Goal: Task Accomplishment & Management: Use online tool/utility

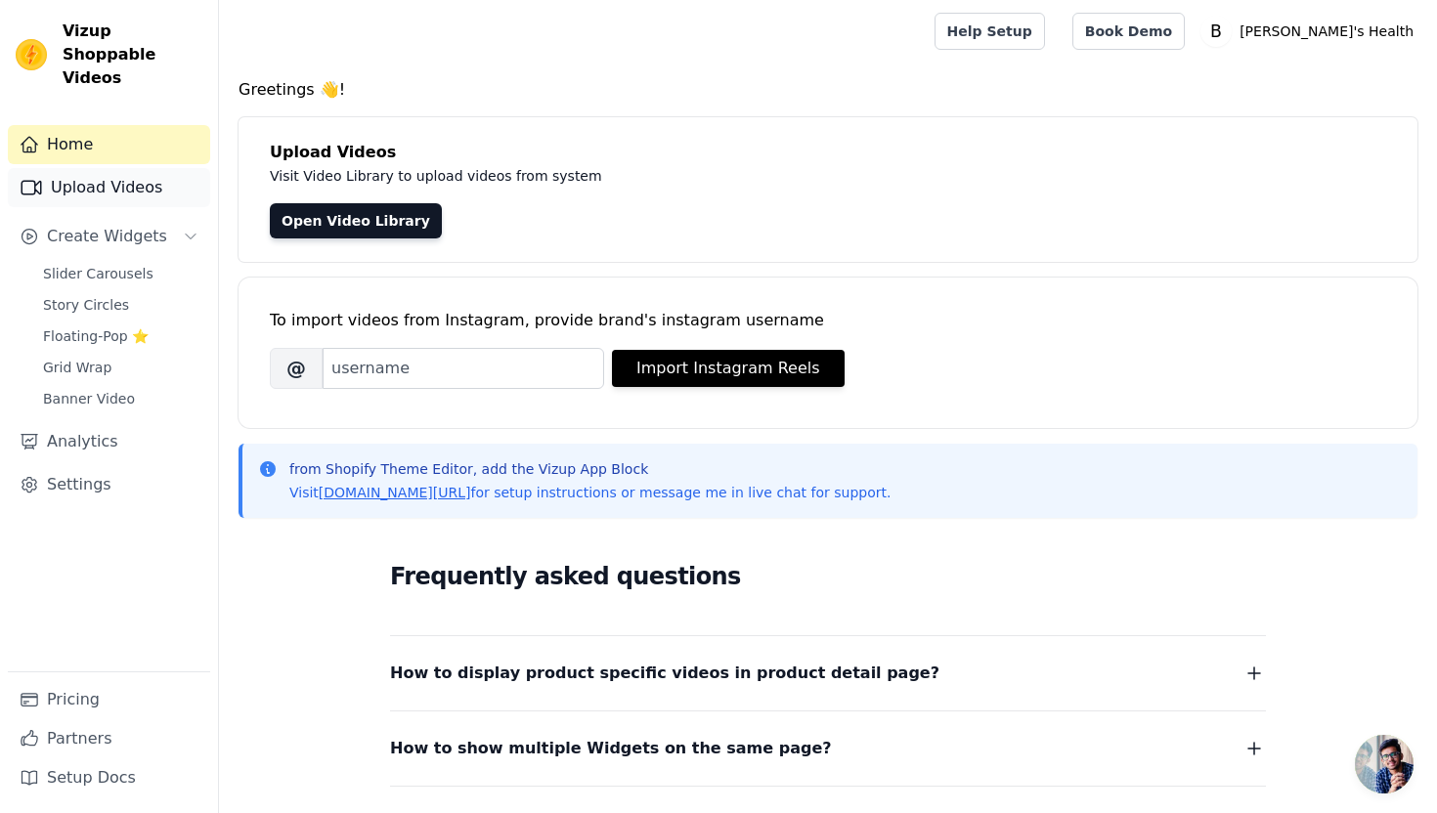
click at [158, 168] on link "Upload Videos" at bounding box center [109, 187] width 202 height 39
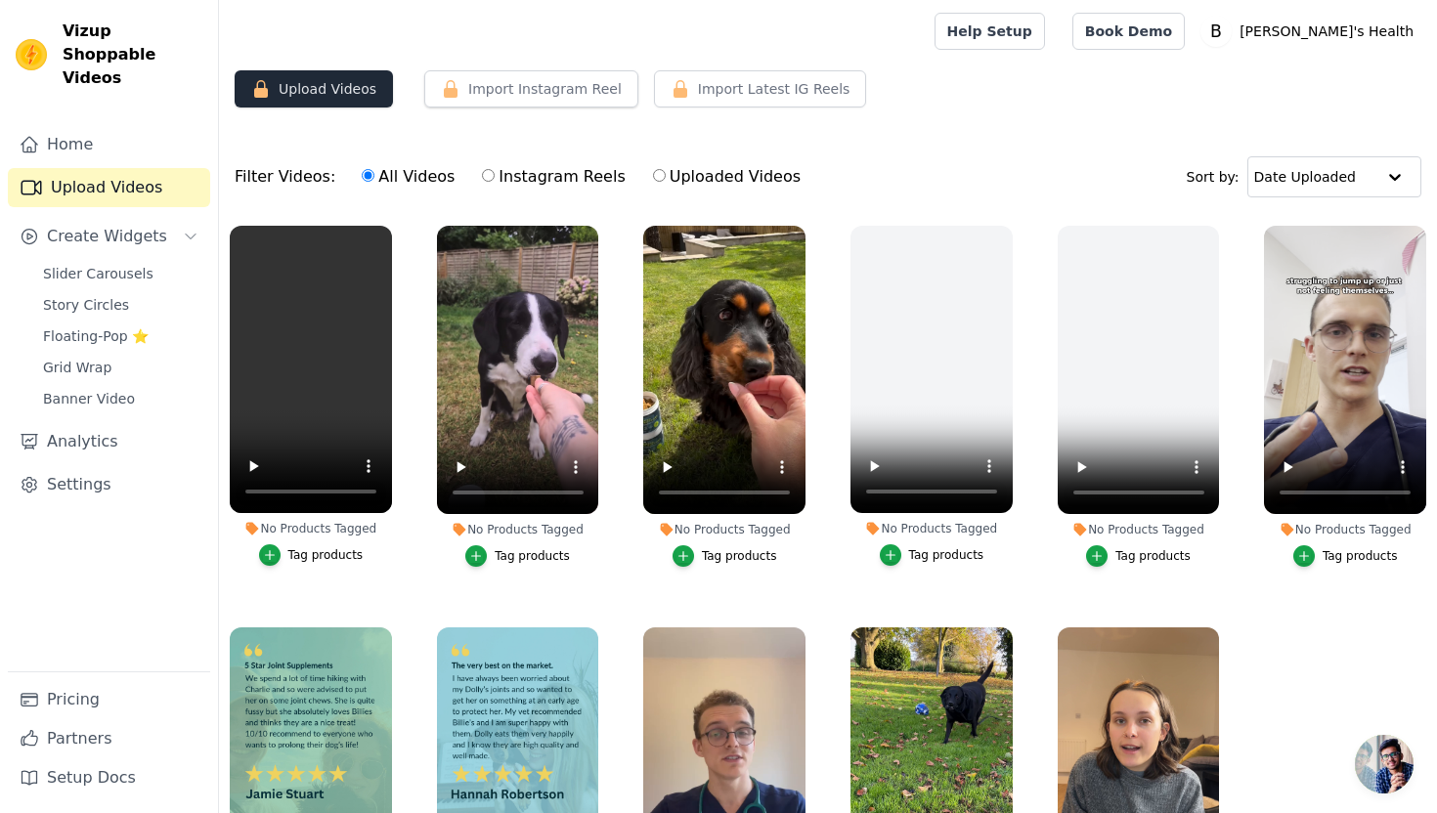
click at [365, 92] on button "Upload Videos" at bounding box center [314, 88] width 158 height 37
click at [342, 93] on button "Upload Videos" at bounding box center [314, 88] width 158 height 37
click at [369, 95] on button "Upload Videos" at bounding box center [314, 88] width 158 height 37
click at [117, 705] on link "Pricing" at bounding box center [109, 699] width 202 height 39
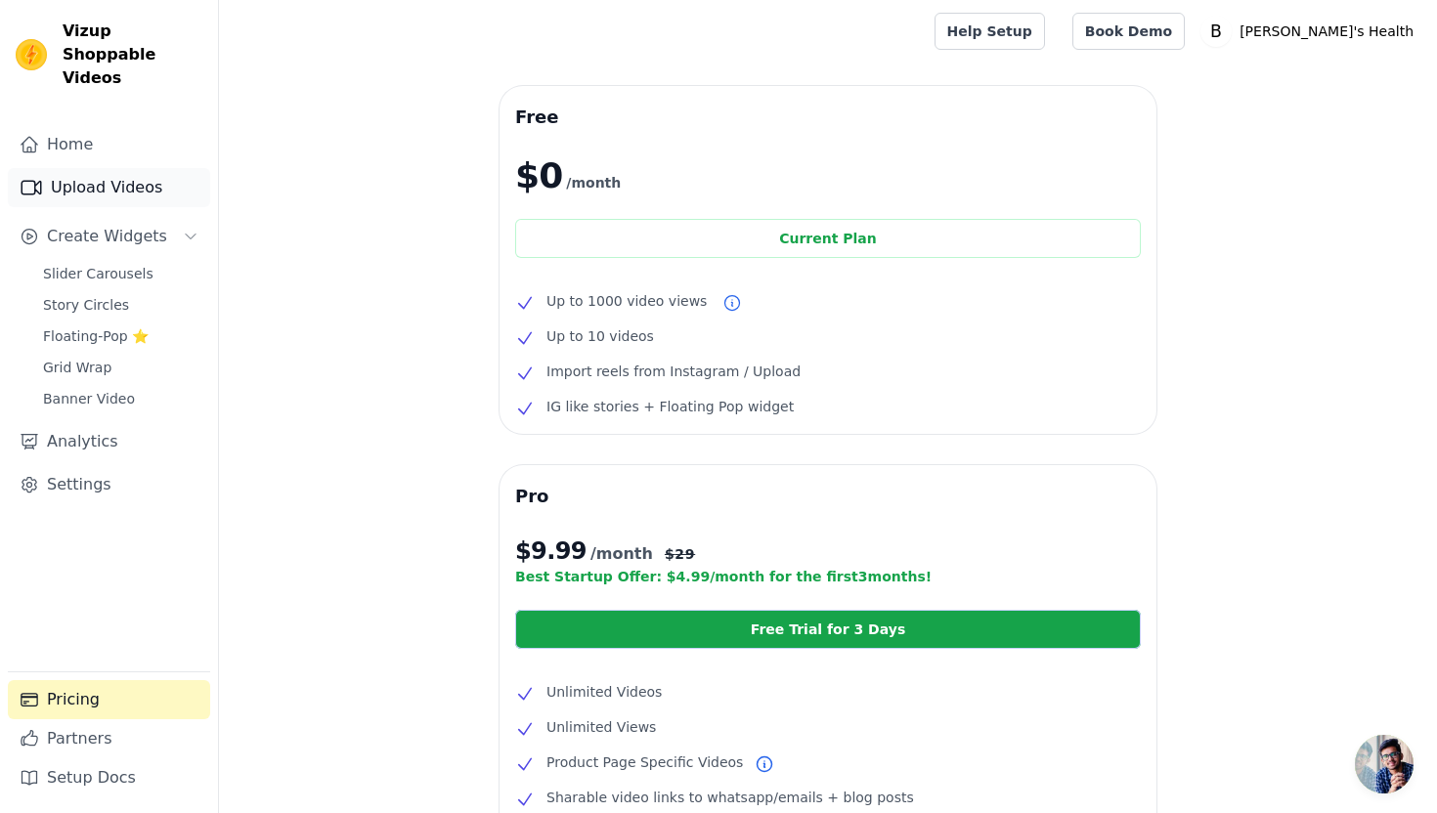
click at [141, 168] on link "Upload Videos" at bounding box center [109, 187] width 202 height 39
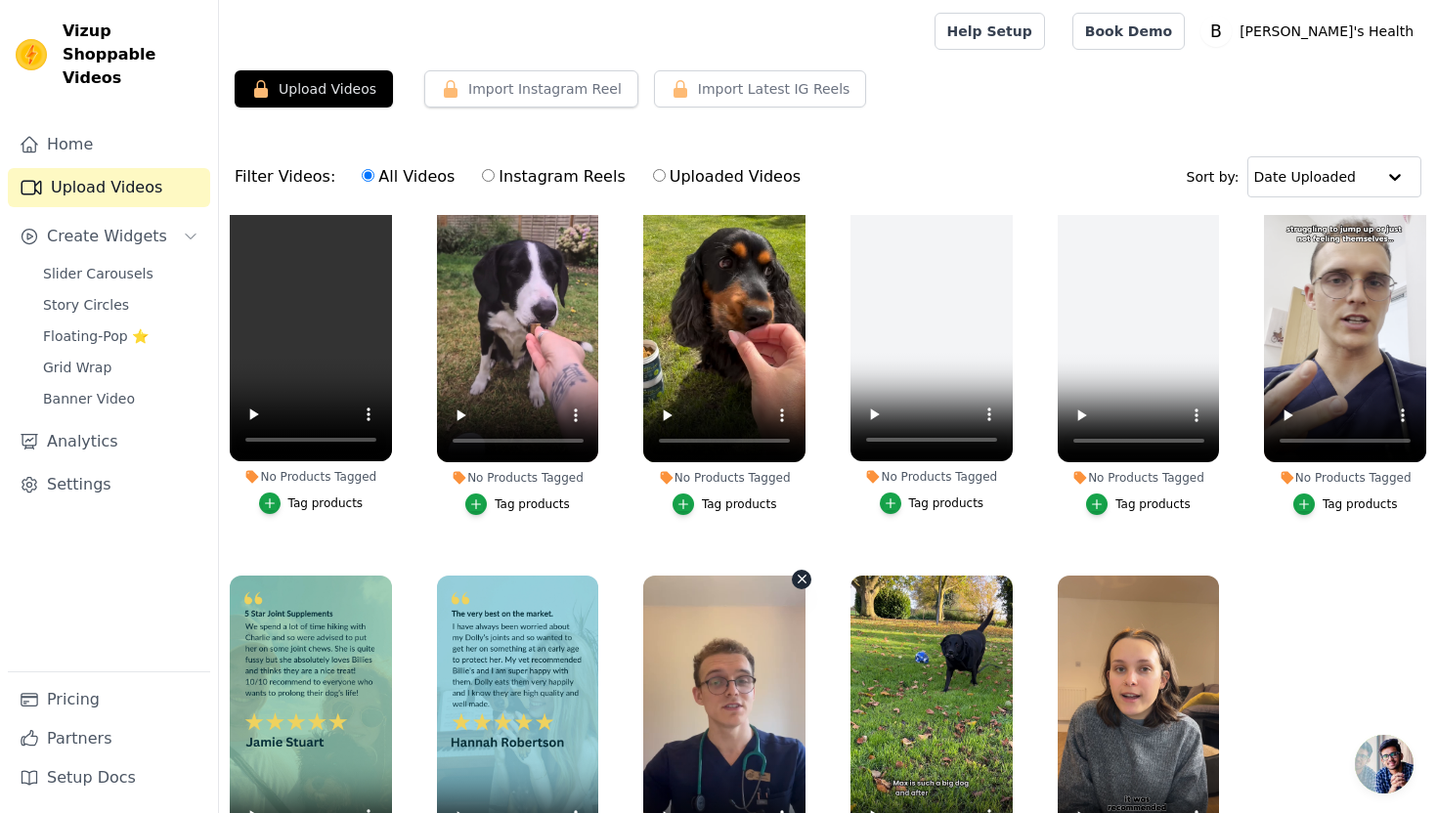
scroll to position [199, 0]
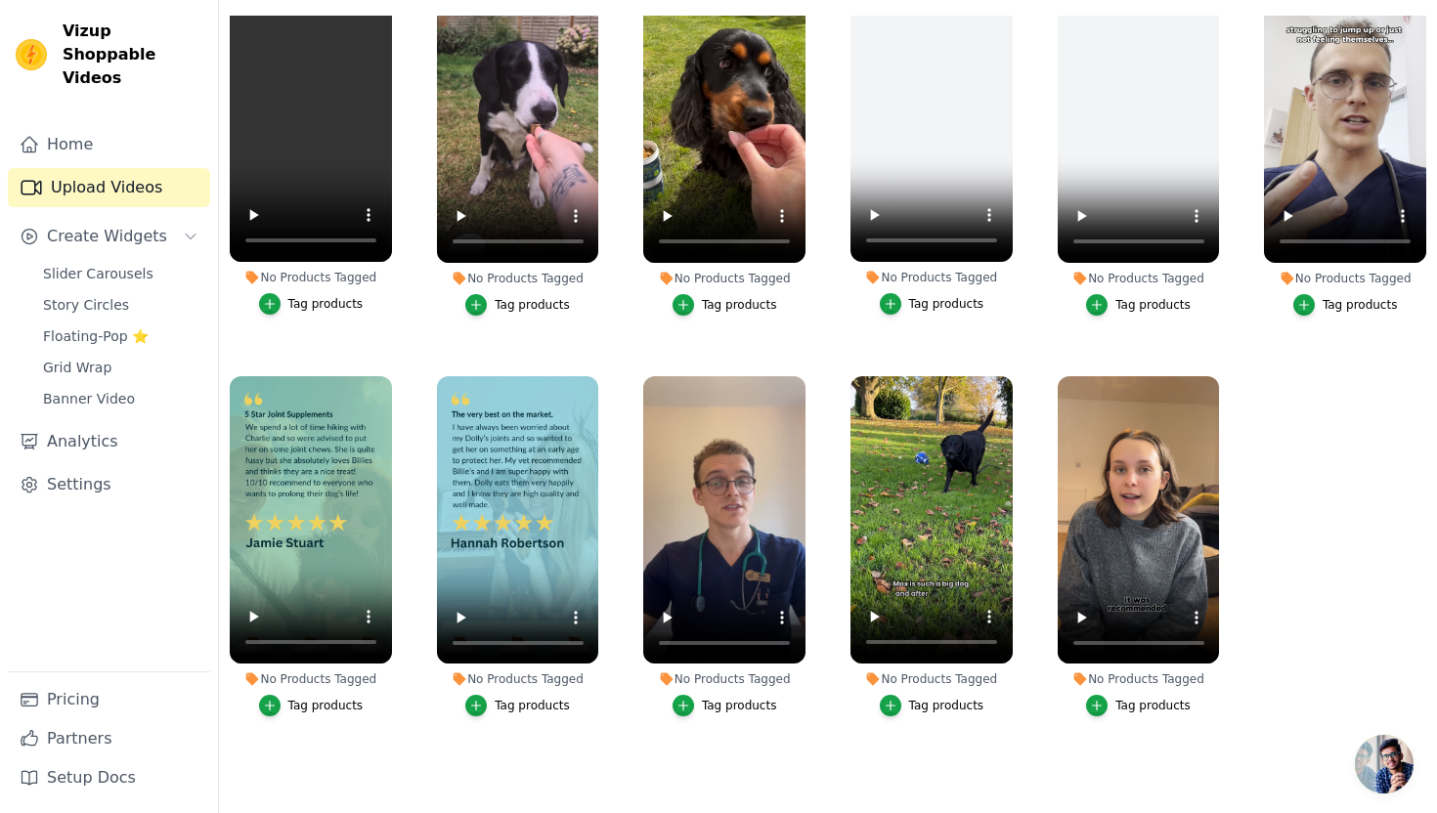
click at [609, 743] on ul "No Products Tagged Tag products No Products Tagged Tag products No Products Tag…" at bounding box center [828, 391] width 1218 height 751
click at [594, 378] on icon "button" at bounding box center [595, 380] width 8 height 8
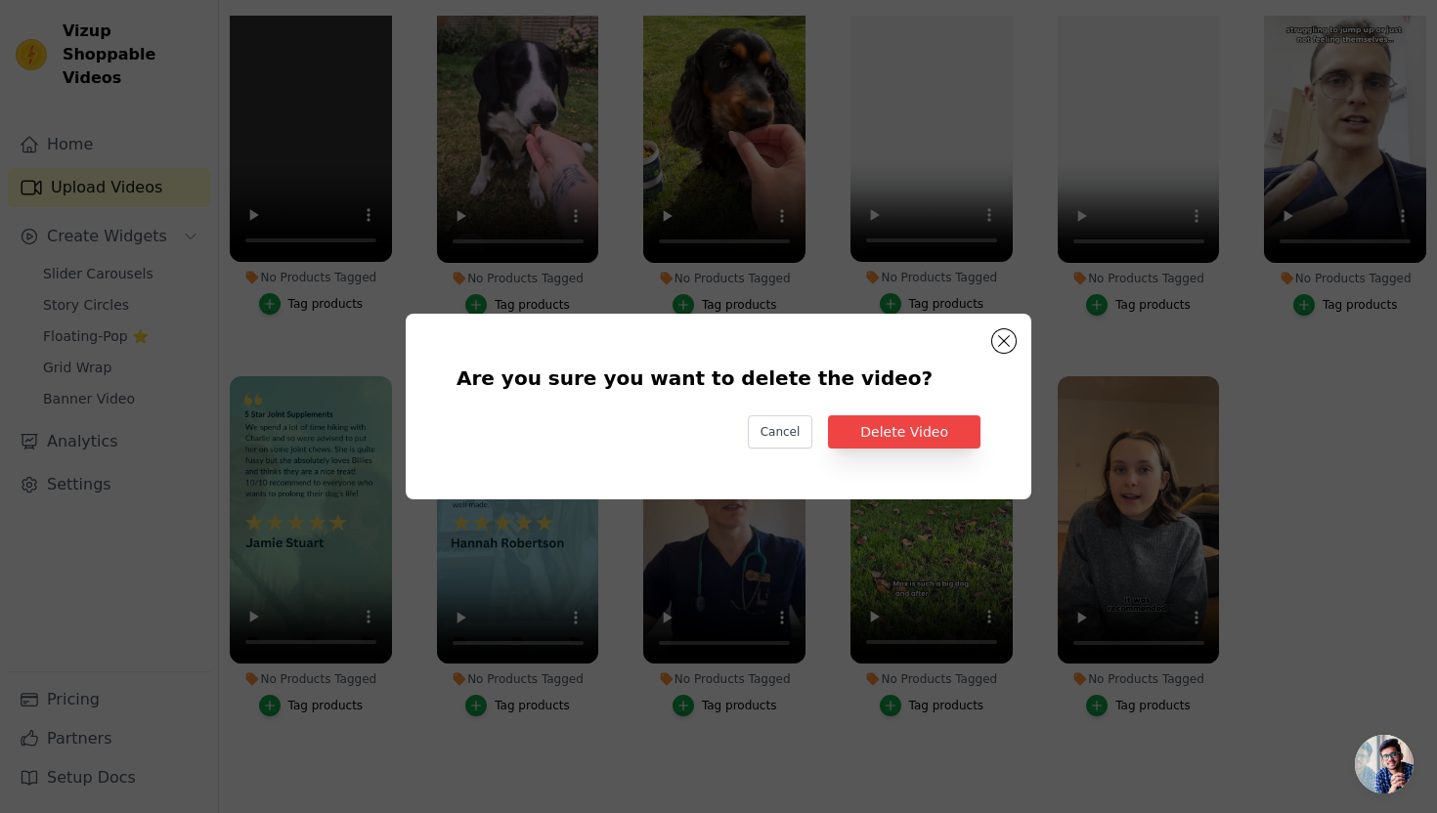
scroll to position [0, 0]
click at [924, 436] on button "Delete Video" at bounding box center [904, 431] width 152 height 33
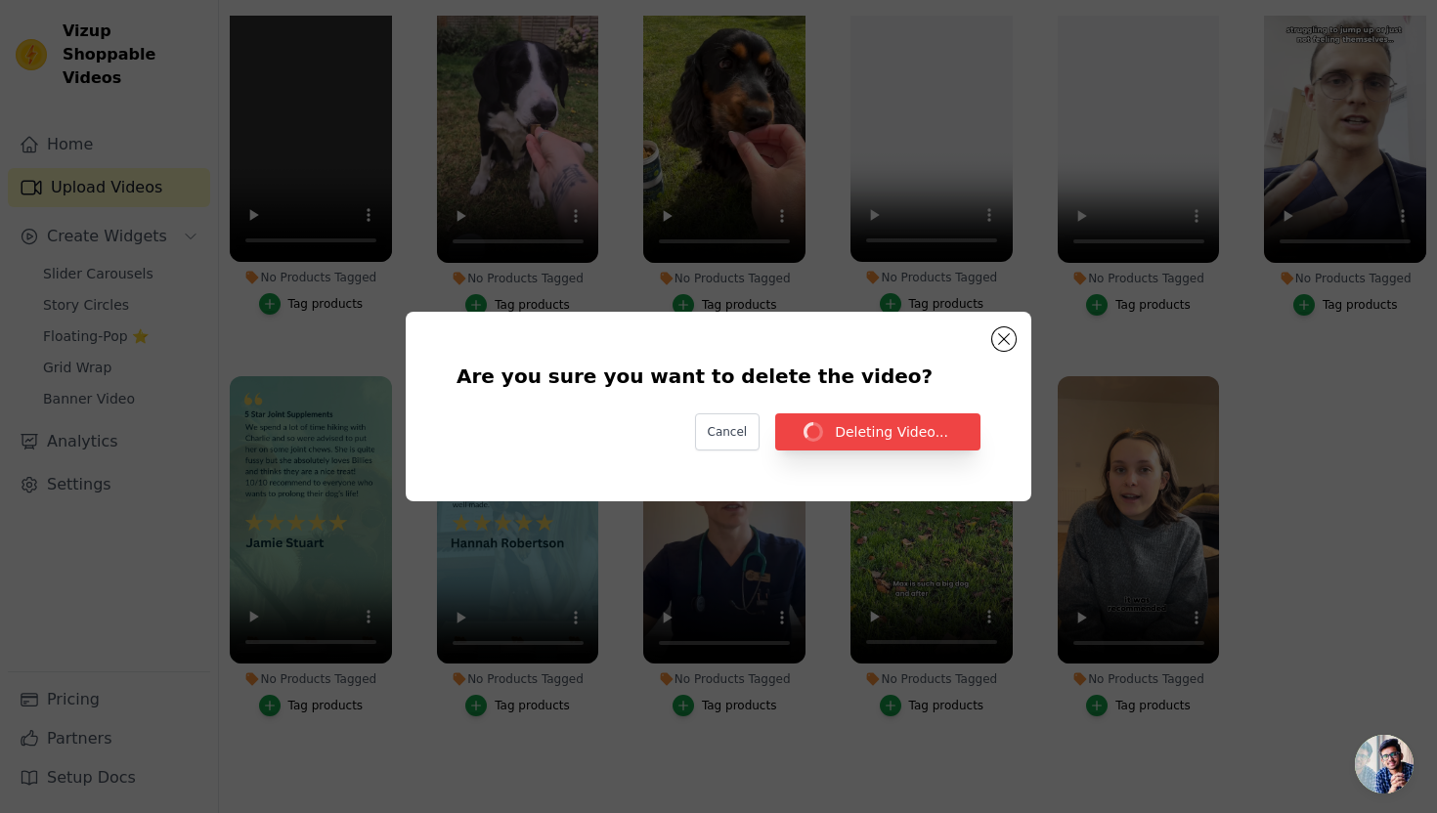
scroll to position [199, 0]
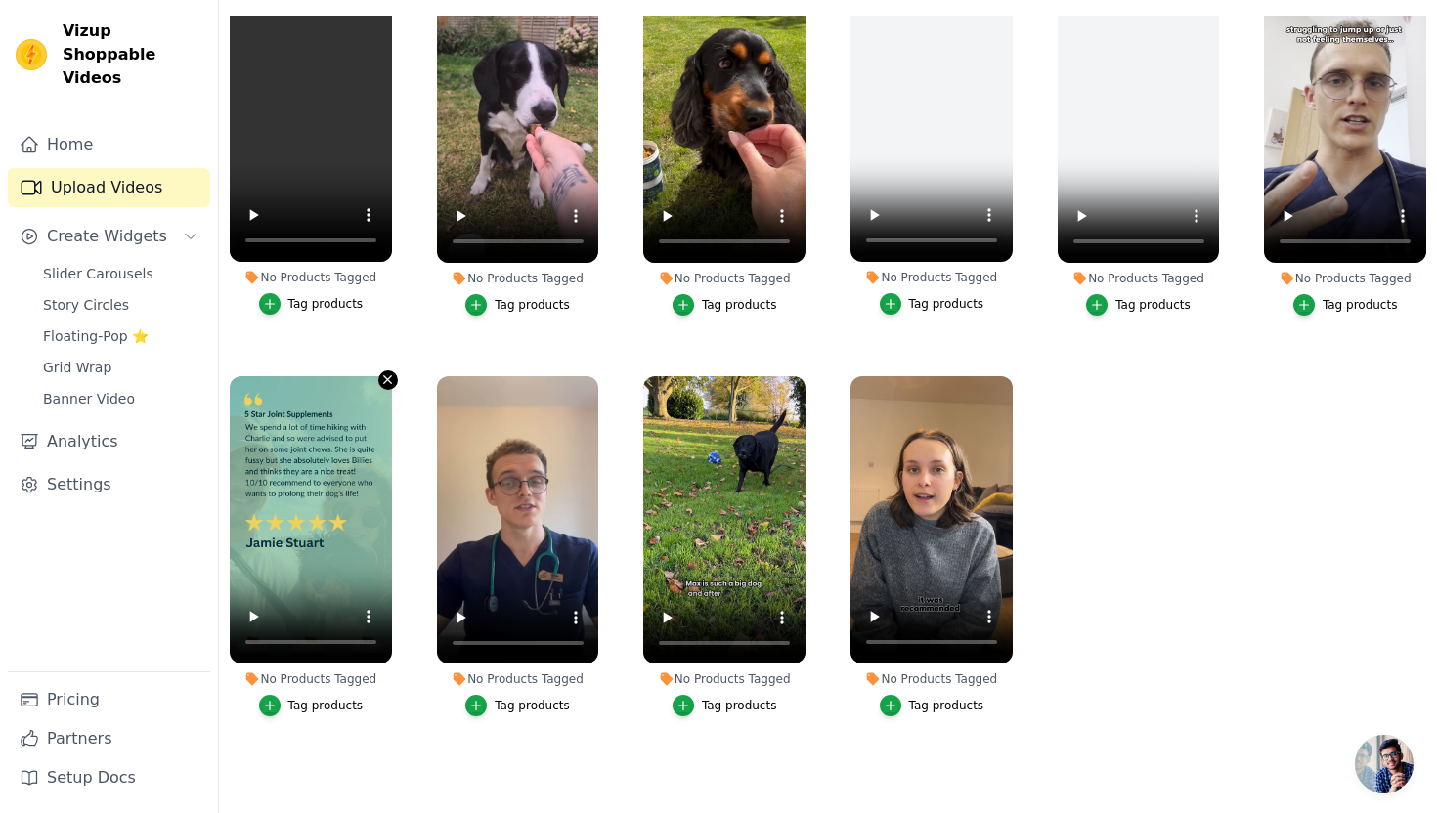
click at [385, 382] on icon "button" at bounding box center [388, 380] width 8 height 8
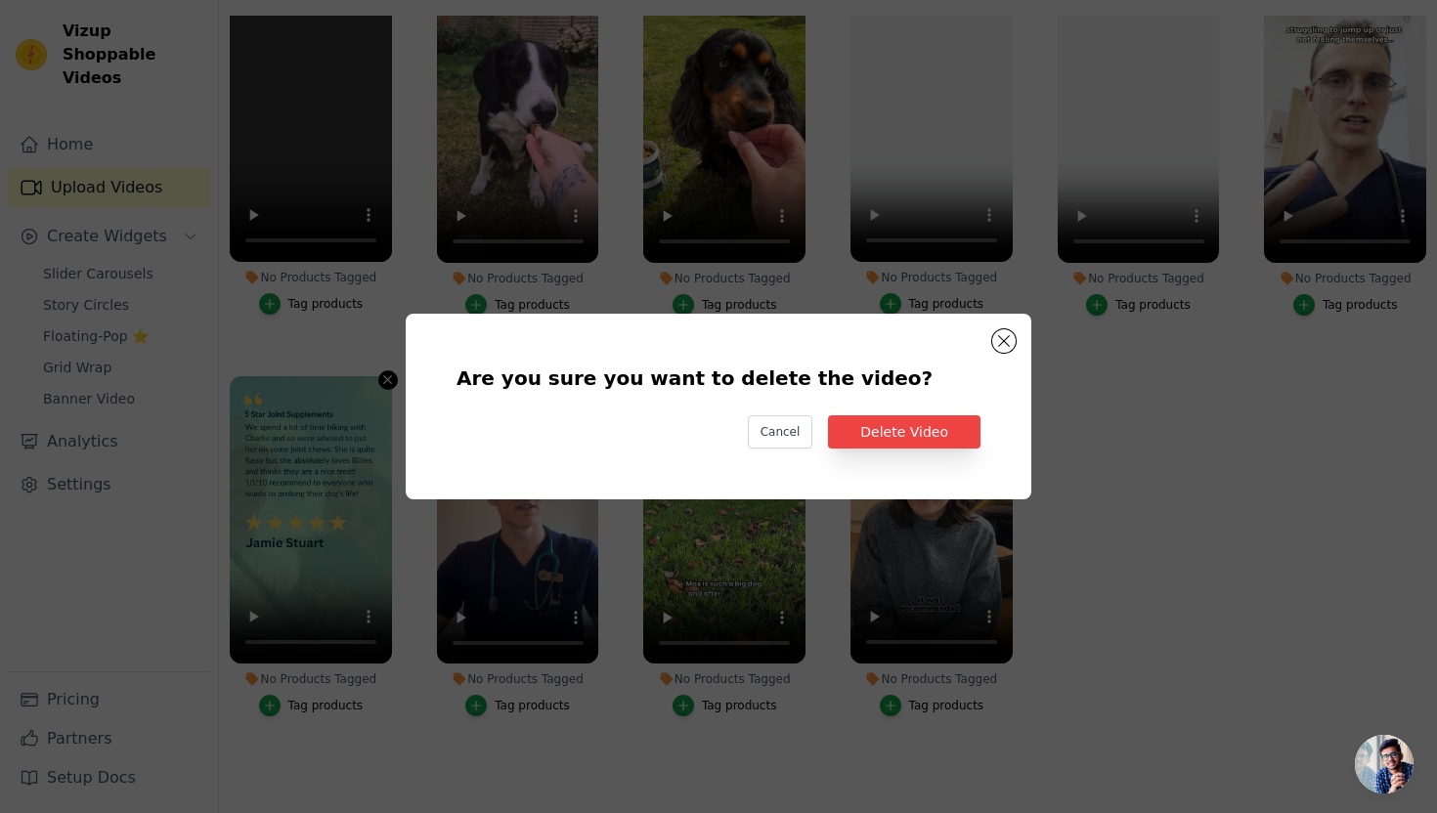
scroll to position [0, 0]
click at [917, 442] on button "Delete Video" at bounding box center [904, 431] width 152 height 33
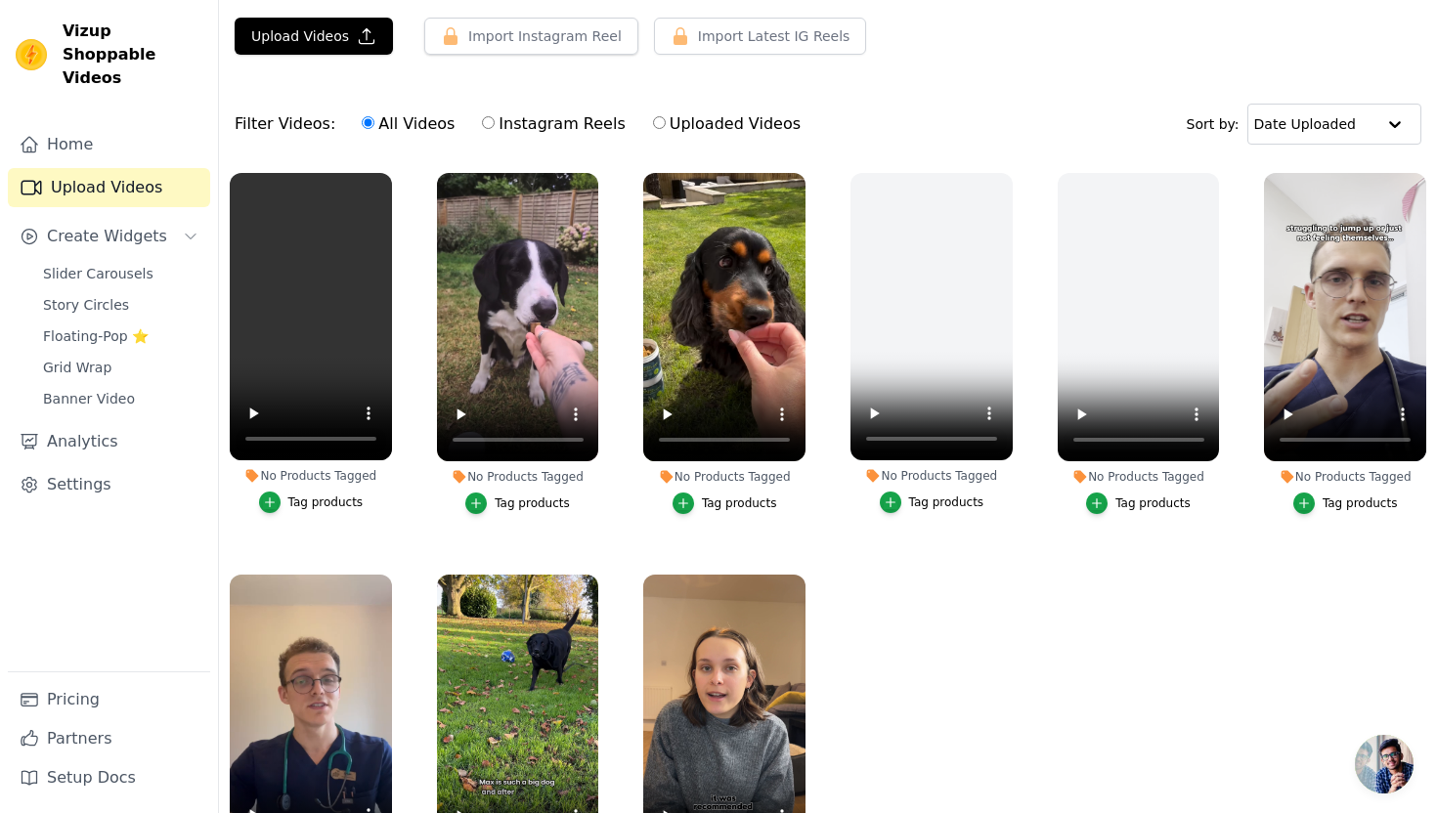
scroll to position [46, 0]
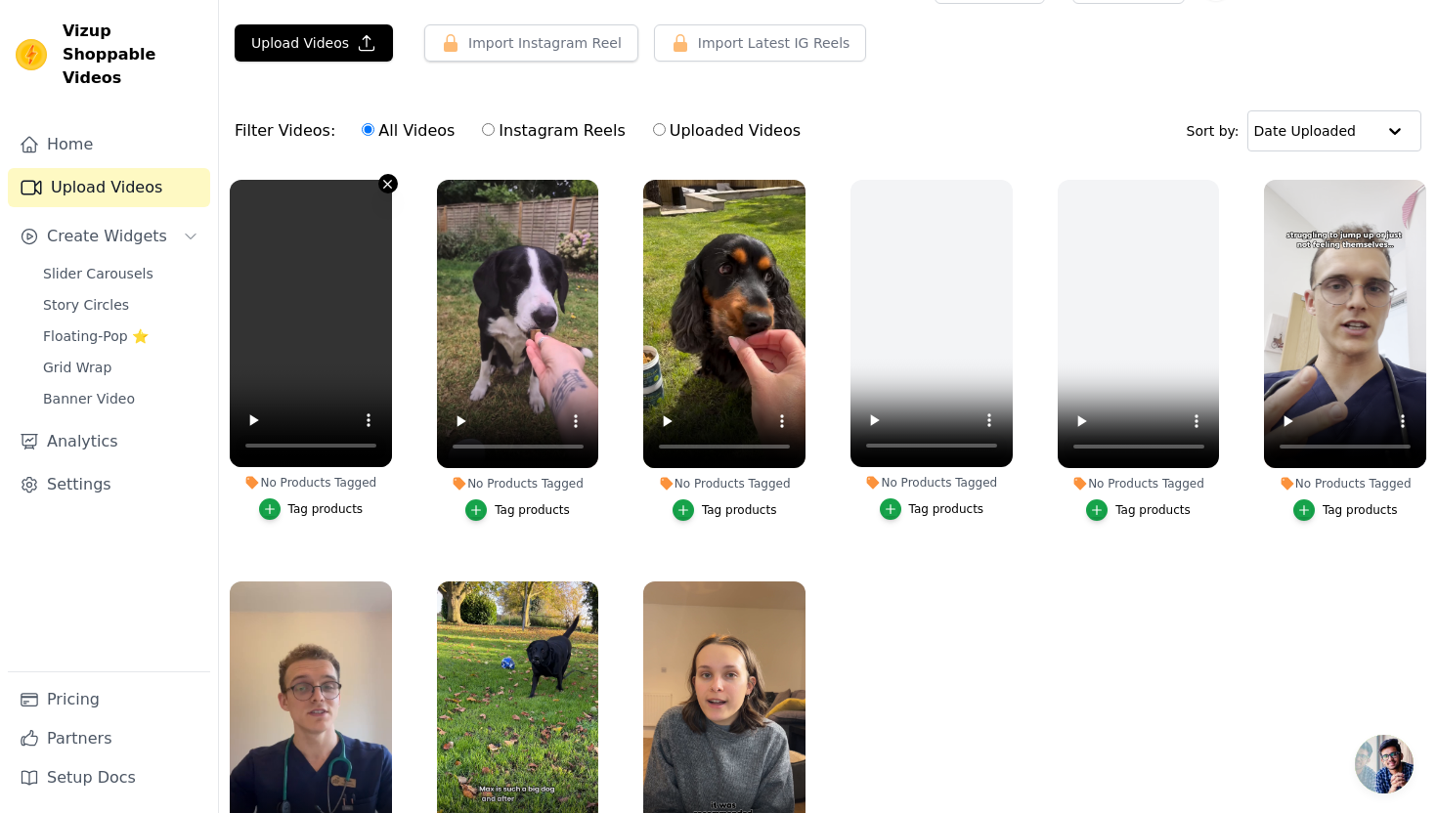
click at [385, 183] on icon "button" at bounding box center [387, 184] width 15 height 15
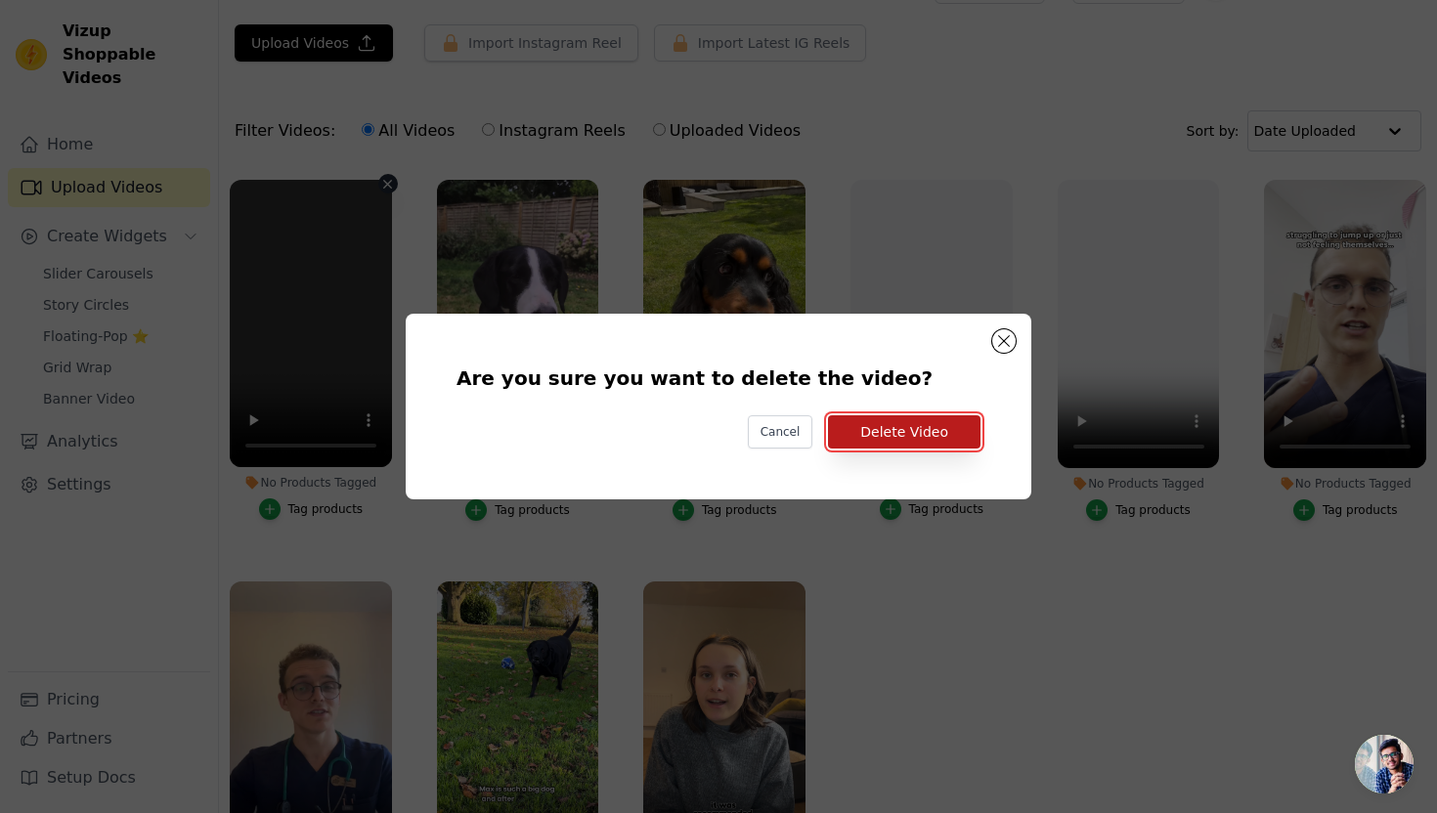
click at [903, 430] on button "Delete Video" at bounding box center [904, 431] width 152 height 33
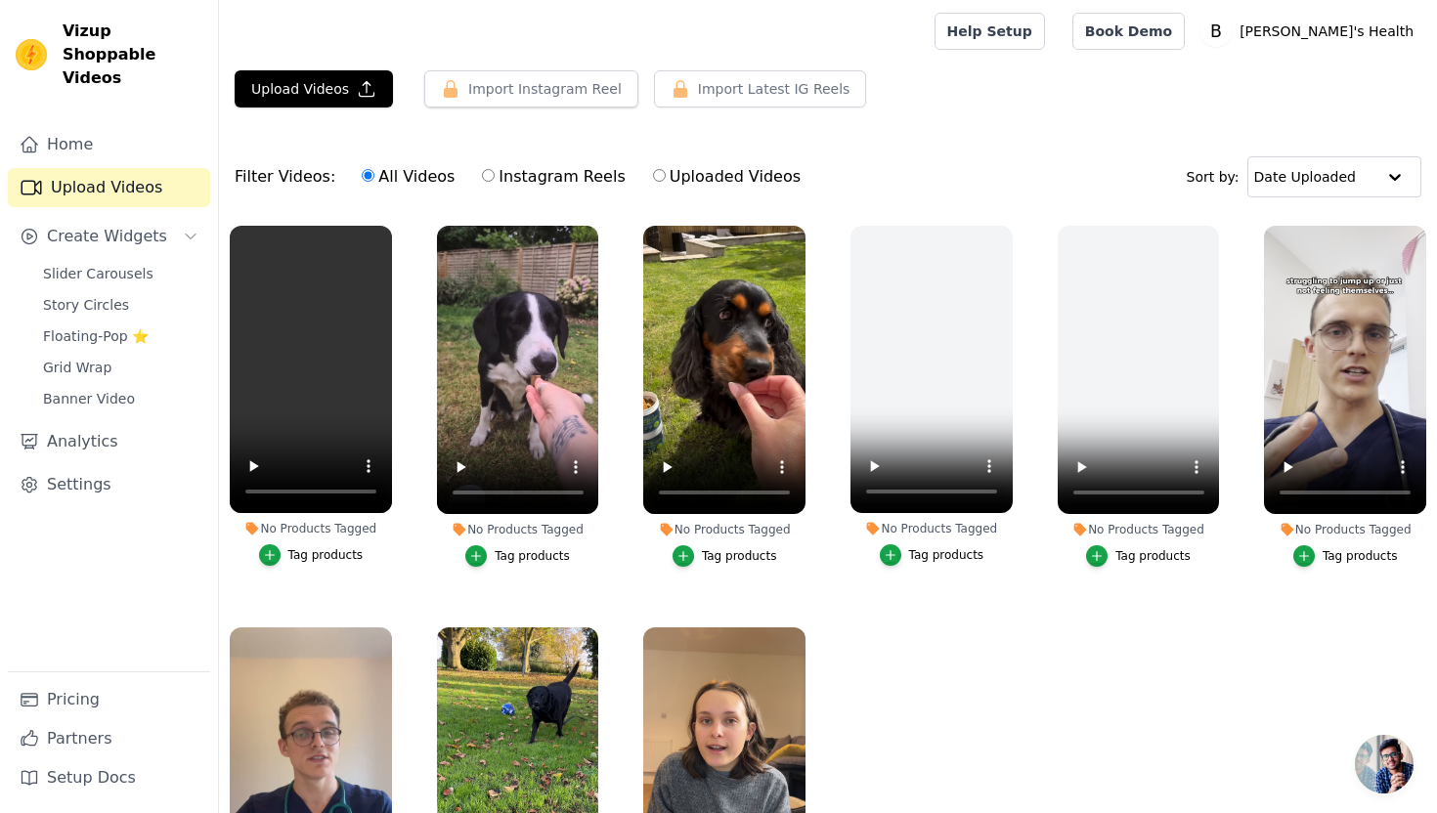
scroll to position [46, 0]
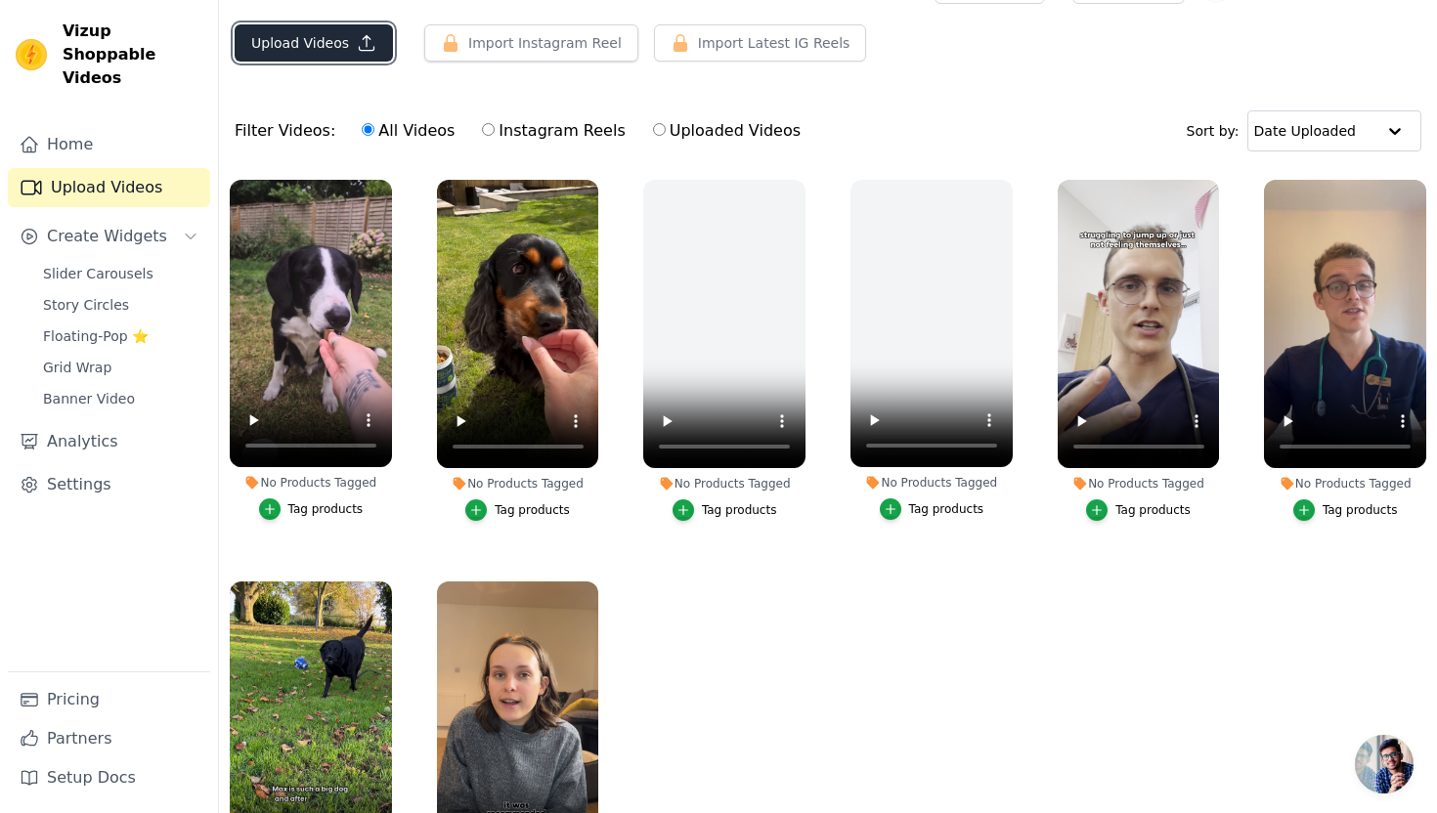
click at [307, 52] on button "Upload Videos" at bounding box center [314, 42] width 158 height 37
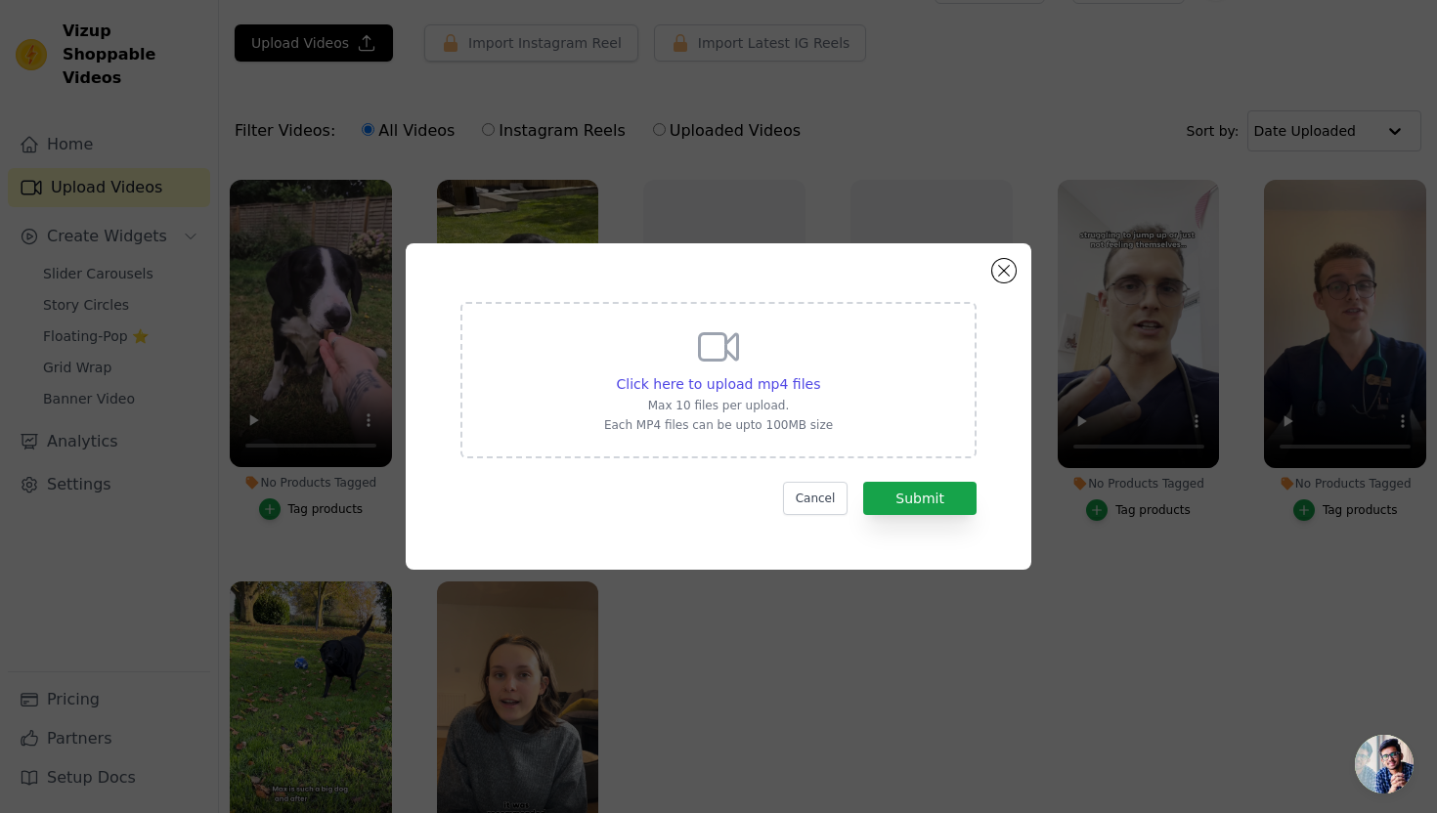
click at [570, 370] on div "Click here to upload mp4 files Max 10 files per upload. Each MP4 files can be u…" at bounding box center [718, 380] width 516 height 156
click at [819, 373] on input "Click here to upload mp4 files Max 10 files per upload. Each MP4 files can be u…" at bounding box center [819, 373] width 1 height 1
click at [998, 277] on button "Close modal" at bounding box center [1003, 270] width 23 height 23
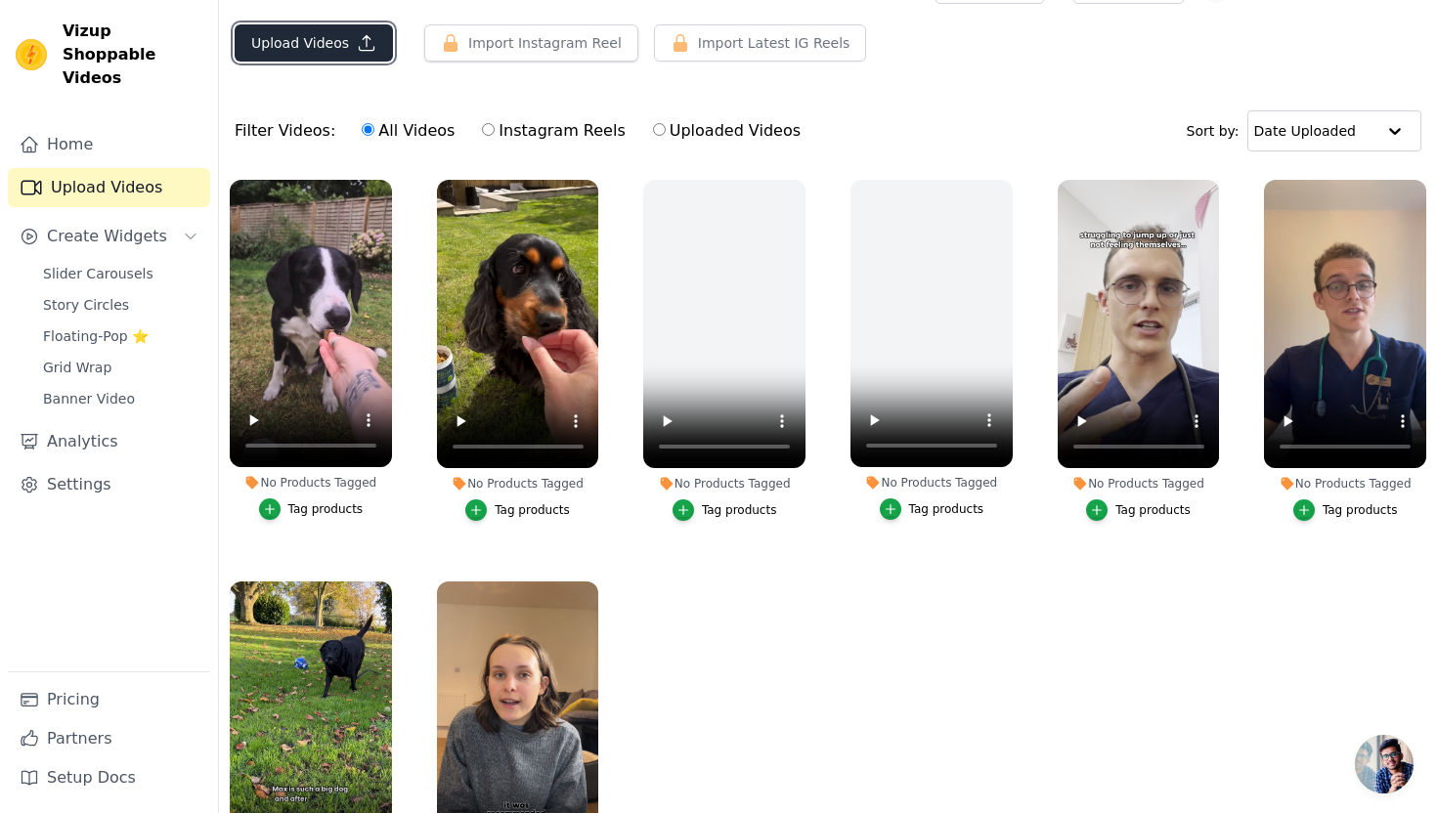
click at [362, 38] on icon "button" at bounding box center [367, 43] width 15 height 15
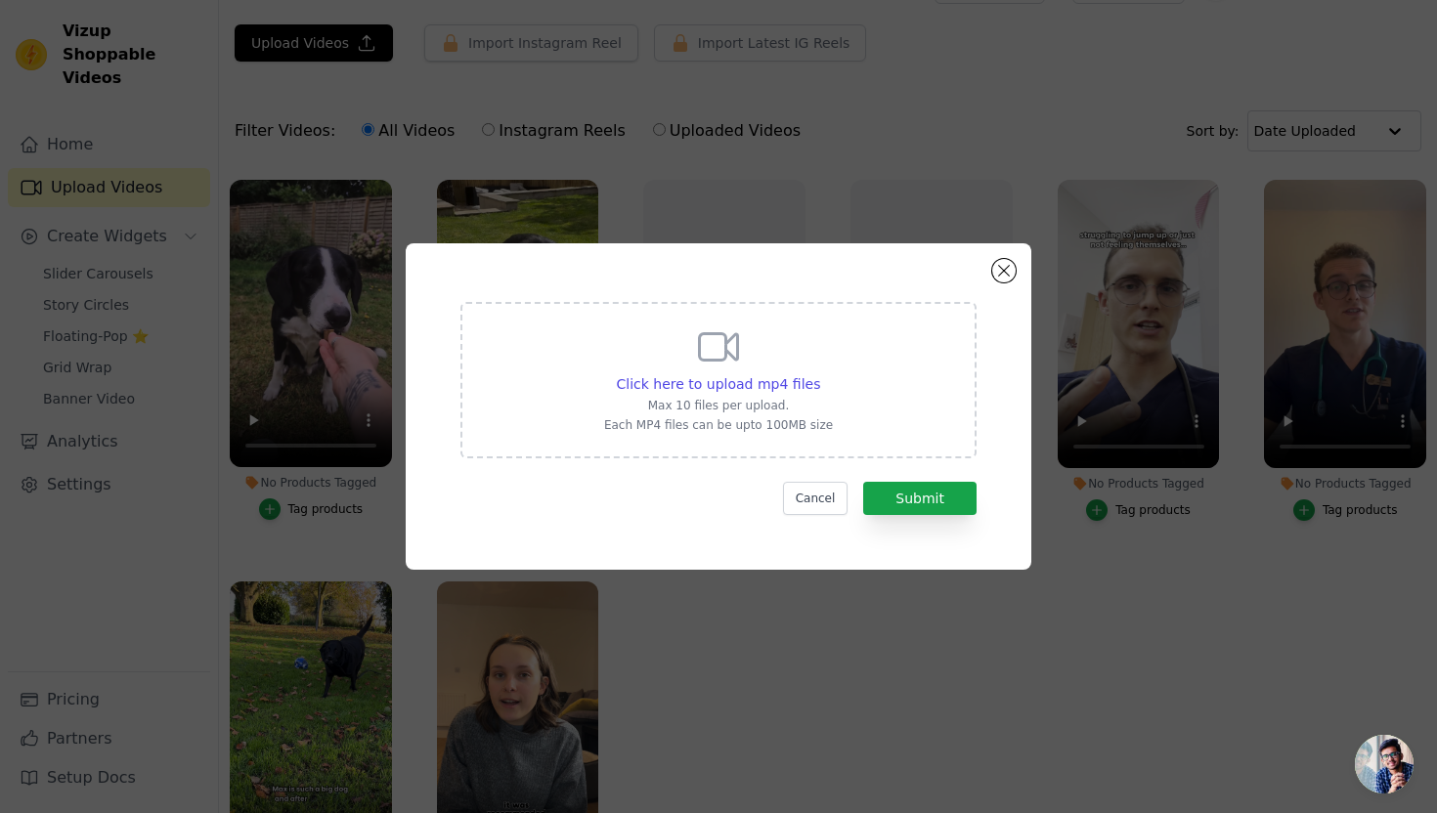
click at [640, 335] on div "Click here to upload mp4 files Max 10 files per upload. Each MP4 files can be u…" at bounding box center [718, 378] width 229 height 109
click at [819, 373] on input "Click here to upload mp4 files Max 10 files per upload. Each MP4 files can be u…" at bounding box center [819, 373] width 1 height 1
type input "C:\fakepath\White Lab Reel.mp4"
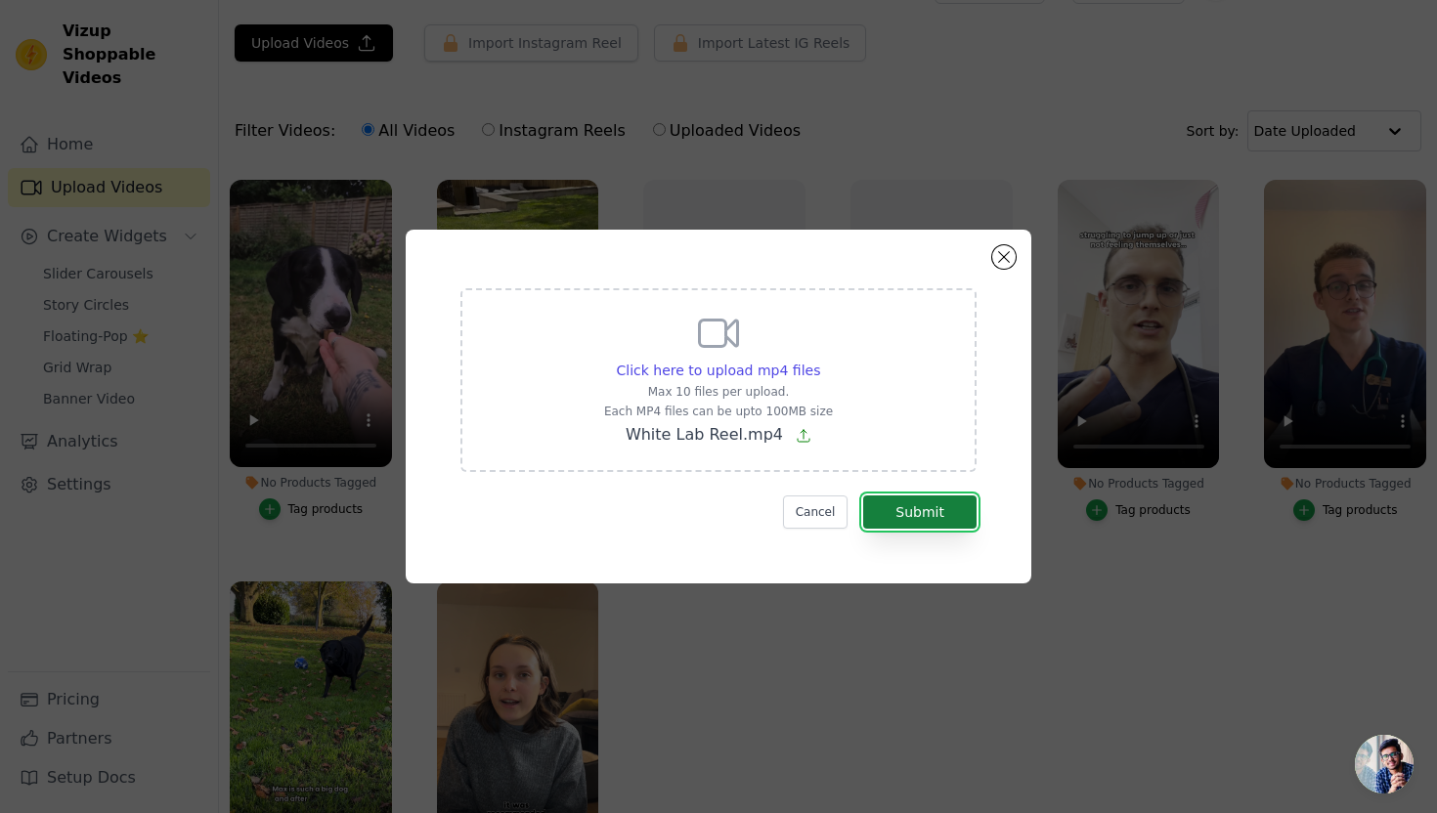
click at [965, 516] on button "Submit" at bounding box center [919, 512] width 113 height 33
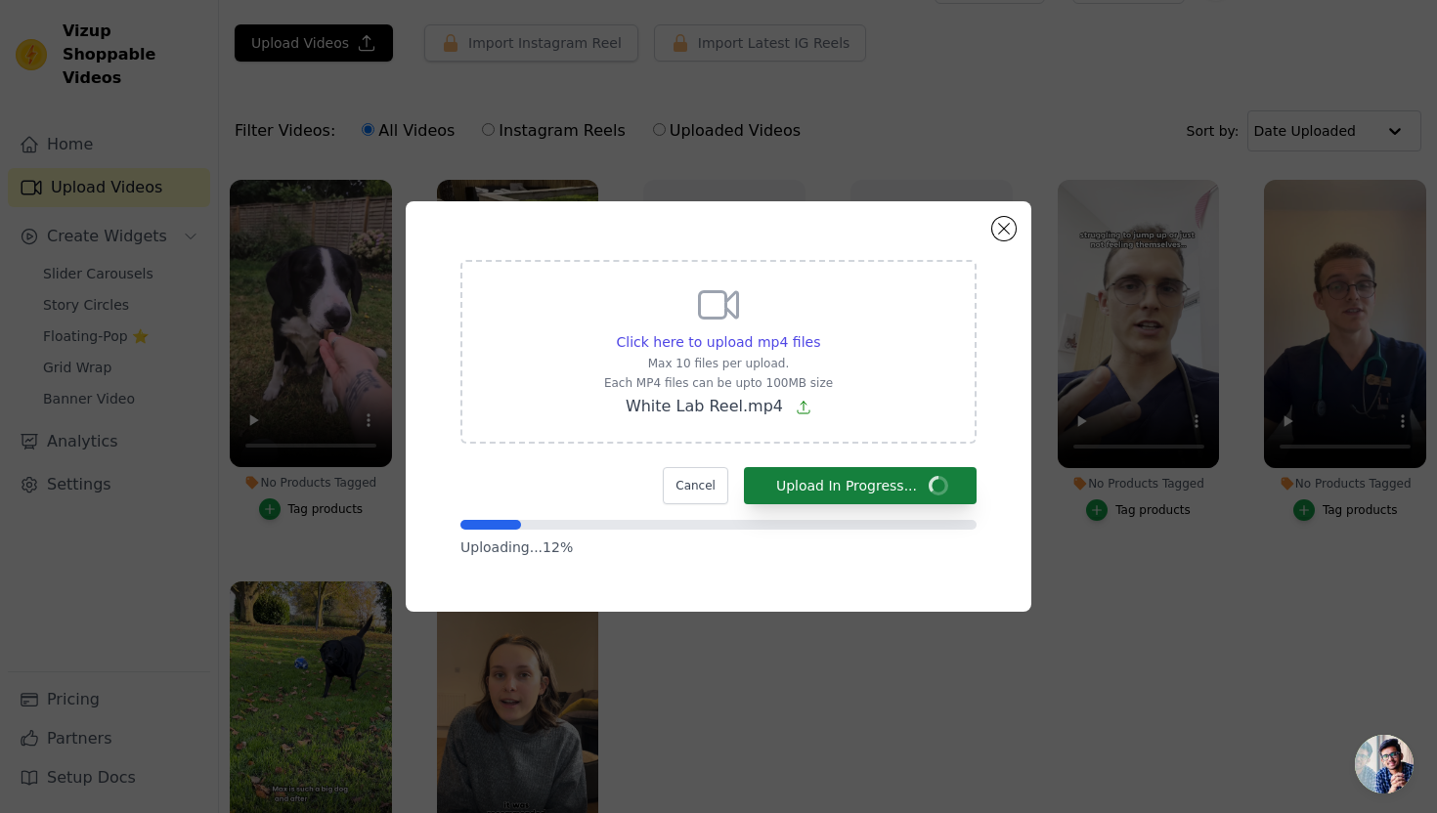
scroll to position [46, 0]
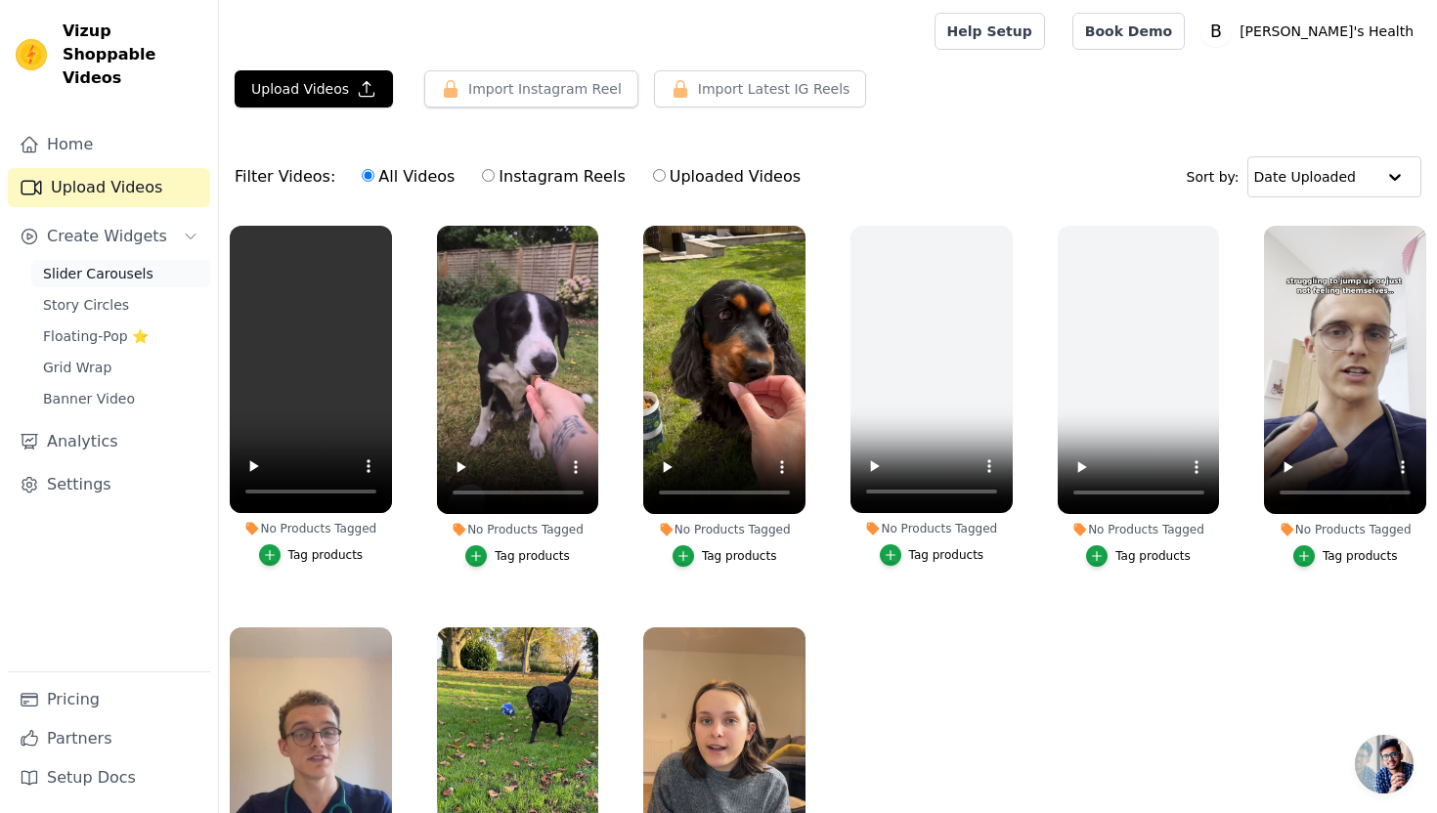
click at [134, 264] on span "Slider Carousels" at bounding box center [98, 274] width 110 height 20
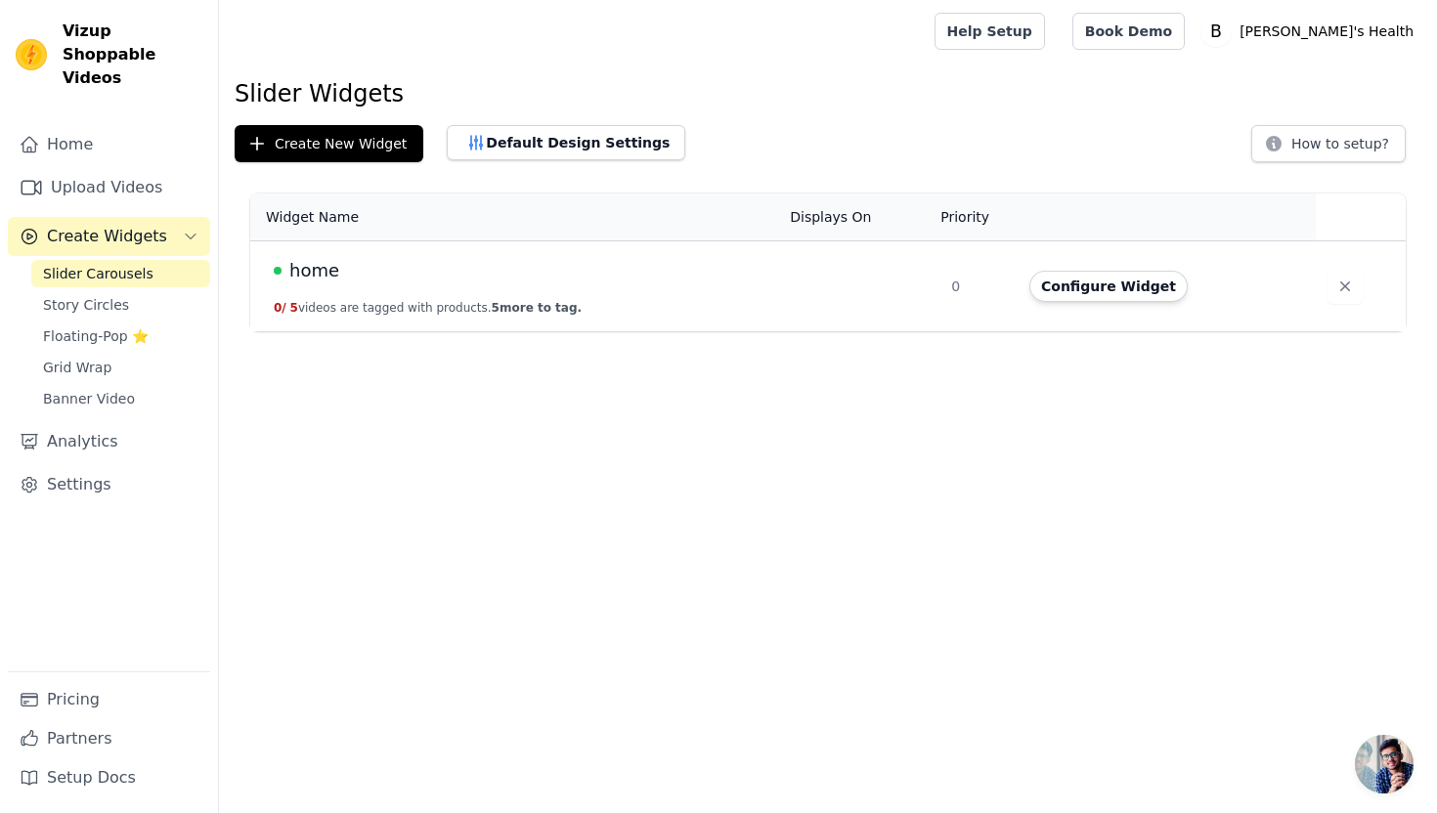
click at [413, 283] on div "home" at bounding box center [520, 270] width 493 height 27
click at [312, 274] on span "home" at bounding box center [314, 270] width 50 height 27
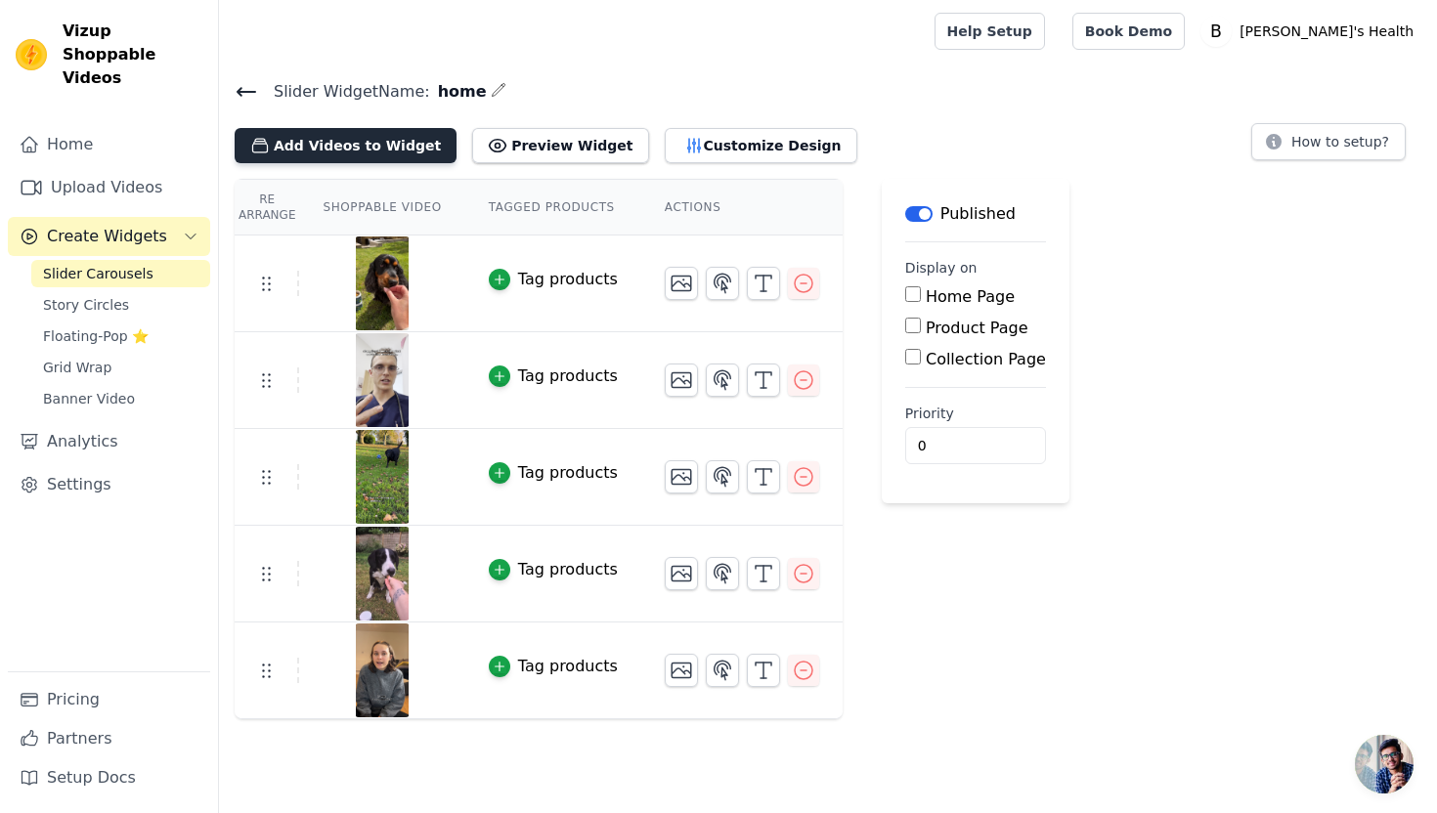
click at [394, 147] on button "Add Videos to Widget" at bounding box center [346, 145] width 222 height 35
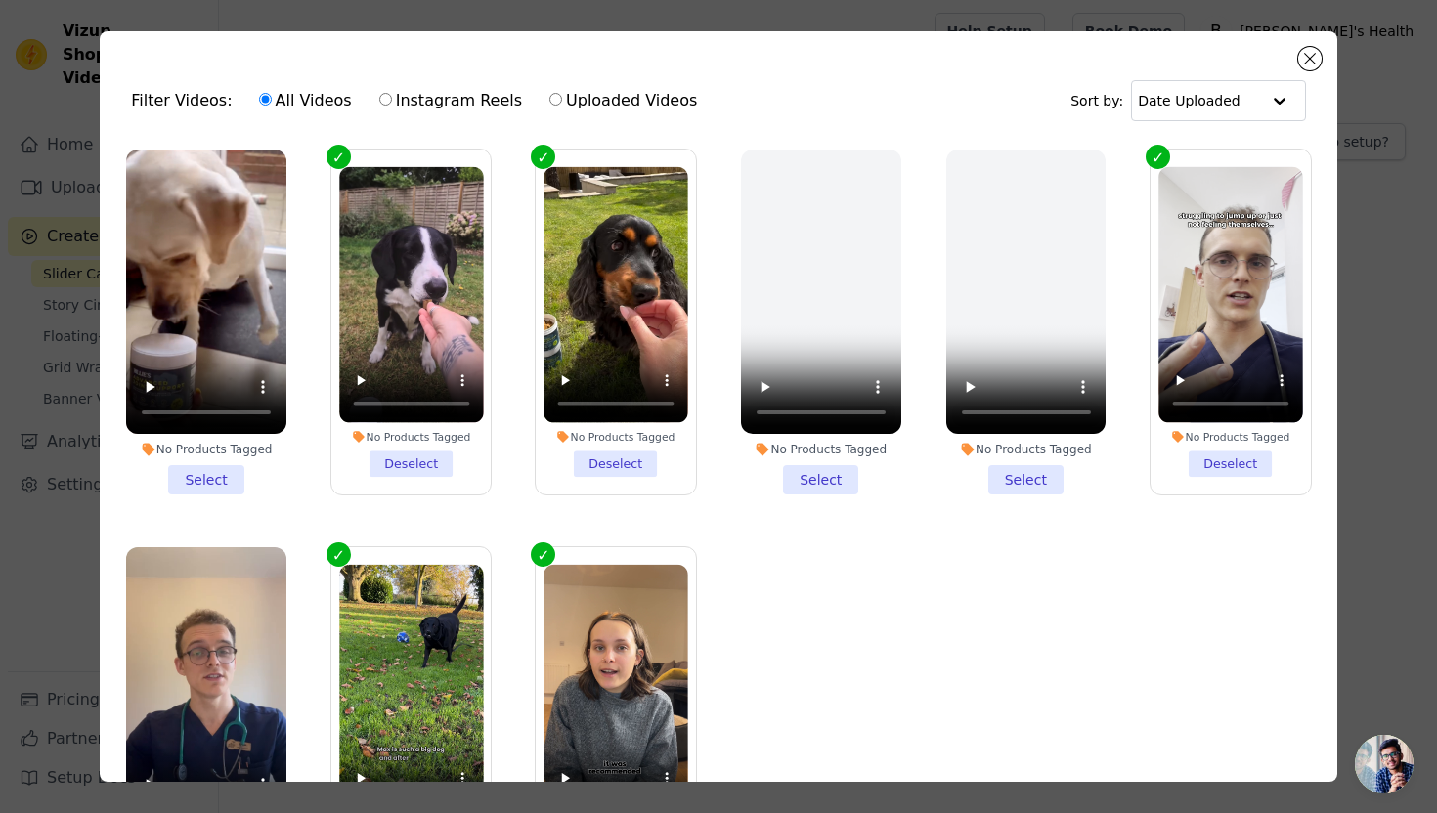
click at [216, 468] on li "No Products Tagged Select" at bounding box center [206, 322] width 160 height 345
click at [0, 0] on input "No Products Tagged Select" at bounding box center [0, 0] width 0 height 0
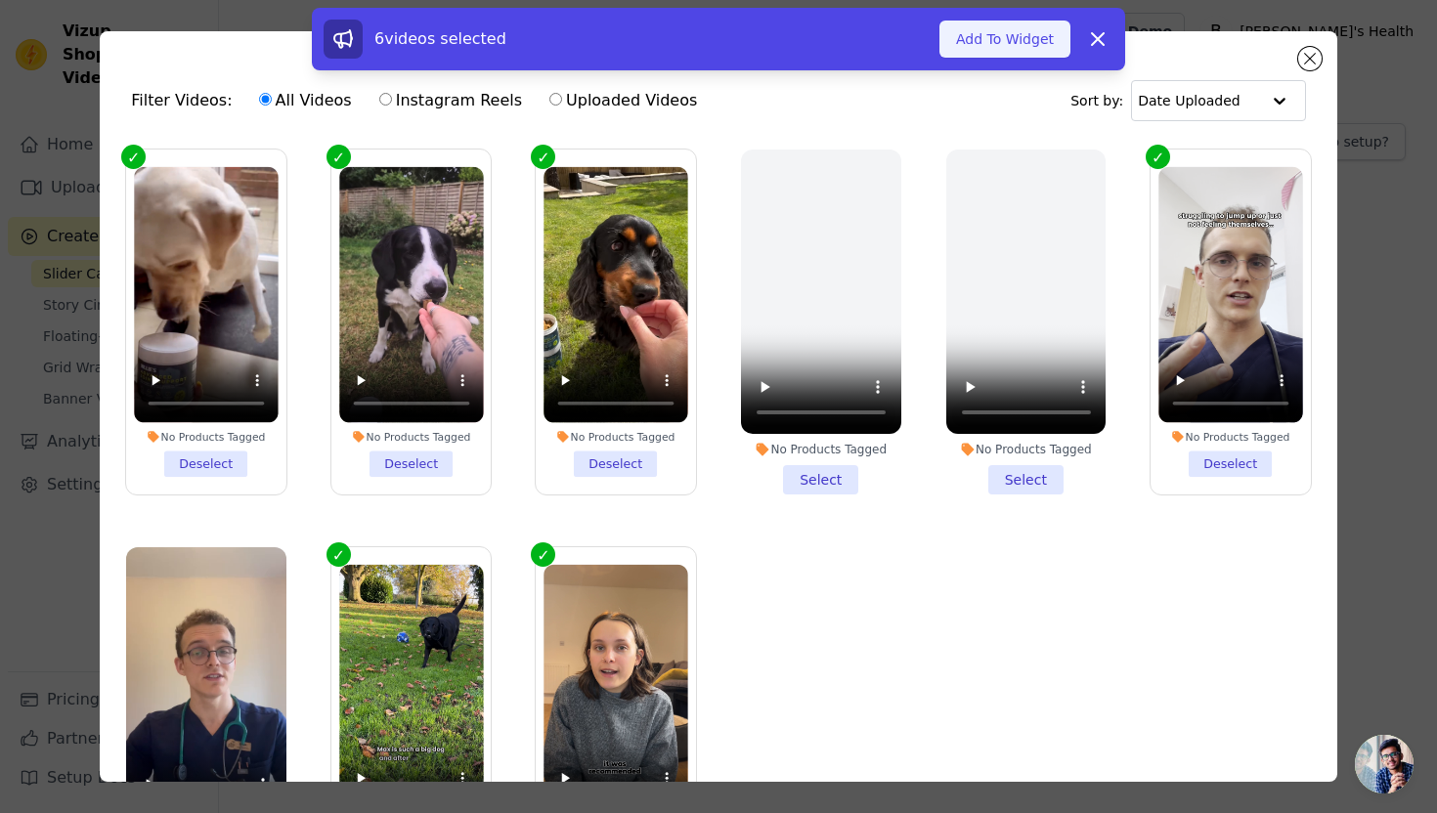
click at [981, 51] on button "Add To Widget" at bounding box center [1004, 39] width 131 height 37
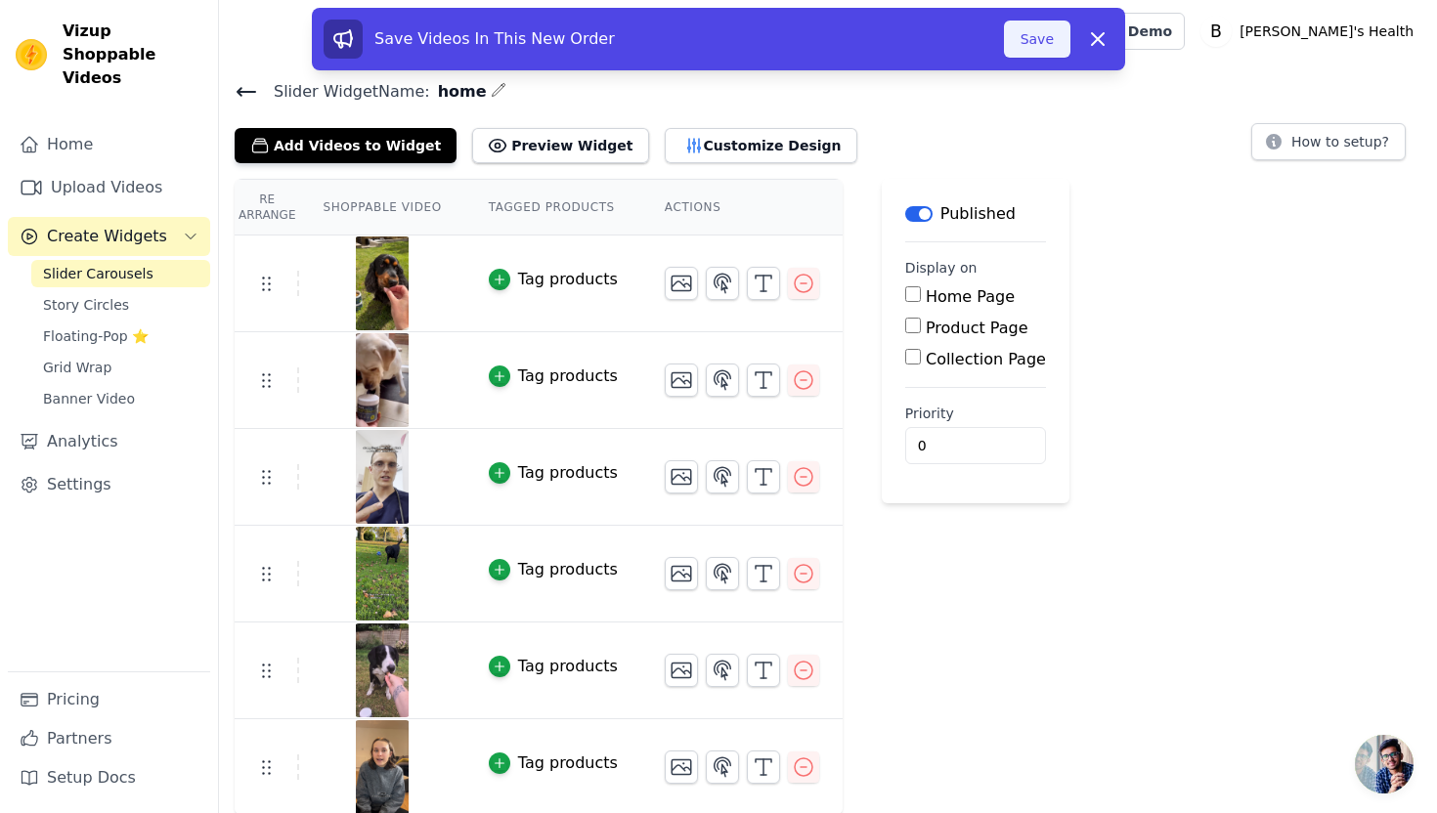
click at [1060, 34] on button "Save" at bounding box center [1037, 39] width 66 height 37
